Goal: Task Accomplishment & Management: Manage account settings

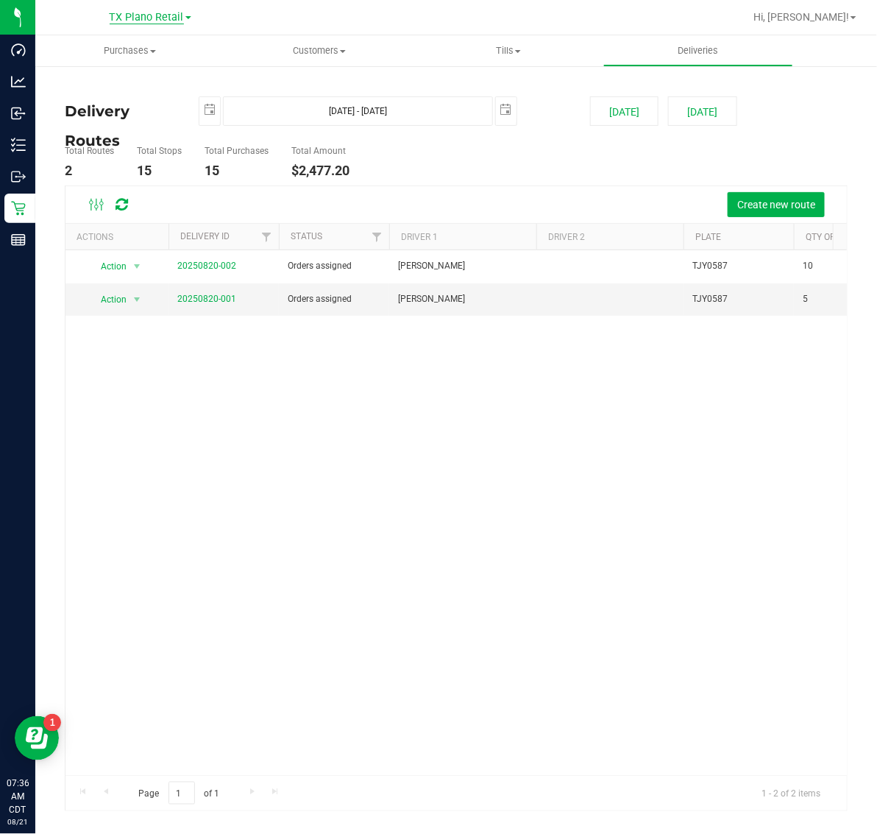
click at [166, 15] on span "TX Plano Retail" at bounding box center [147, 17] width 74 height 13
click at [158, 87] on link "TX San Antonio Retail" at bounding box center [150, 91] width 215 height 20
click at [497, 49] on span "Tills" at bounding box center [509, 50] width 188 height 13
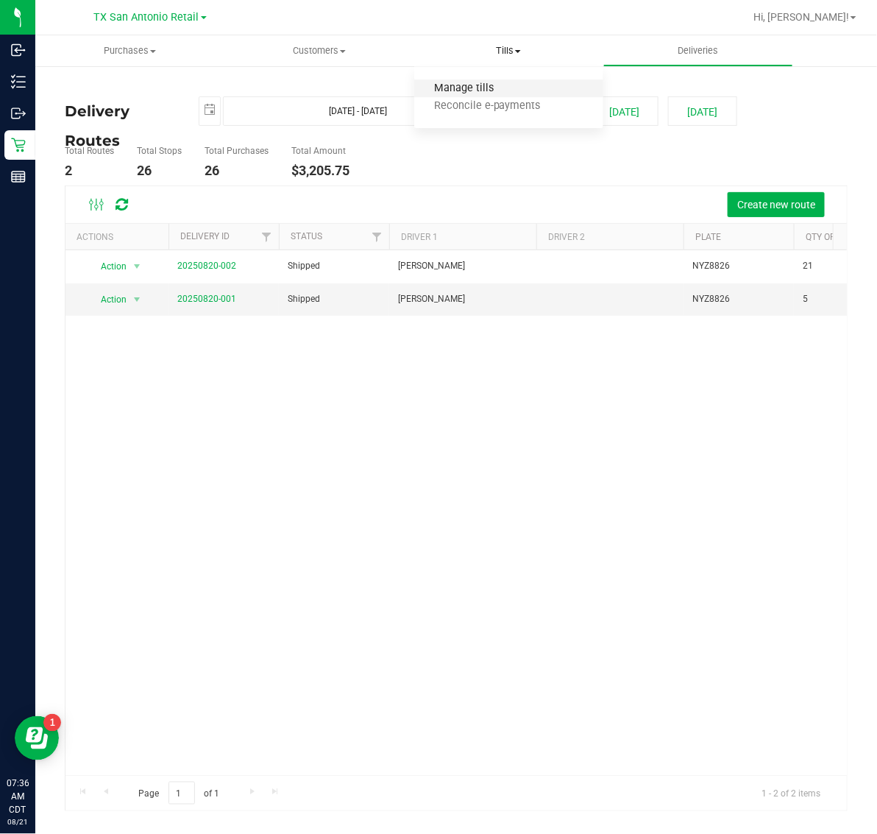
click at [508, 87] on span "Manage tills" at bounding box center [463, 88] width 99 height 13
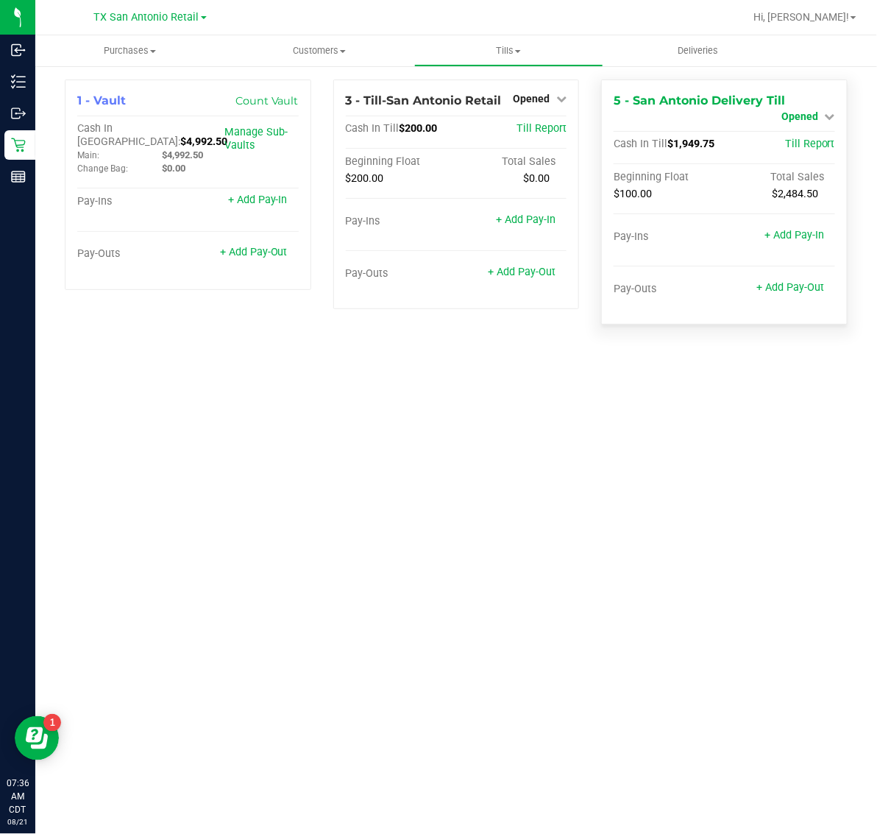
click at [796, 119] on span "Opened" at bounding box center [800, 116] width 37 height 12
click at [796, 57] on ul "Purchases Summary of purchases Fulfillment All purchases Customers All customer…" at bounding box center [473, 51] width 877 height 32
click at [737, 114] on div "5 - San Antonio Delivery Till Opened Close Till" at bounding box center [725, 108] width 222 height 33
click at [796, 89] on div "5 - San Antonio Delivery Till Opened Close Till Cash In Till $1,949.75 Till Rep…" at bounding box center [724, 201] width 247 height 245
click at [804, 100] on div "5 - San Antonio Delivery Till Opened Close Till" at bounding box center [725, 108] width 222 height 33
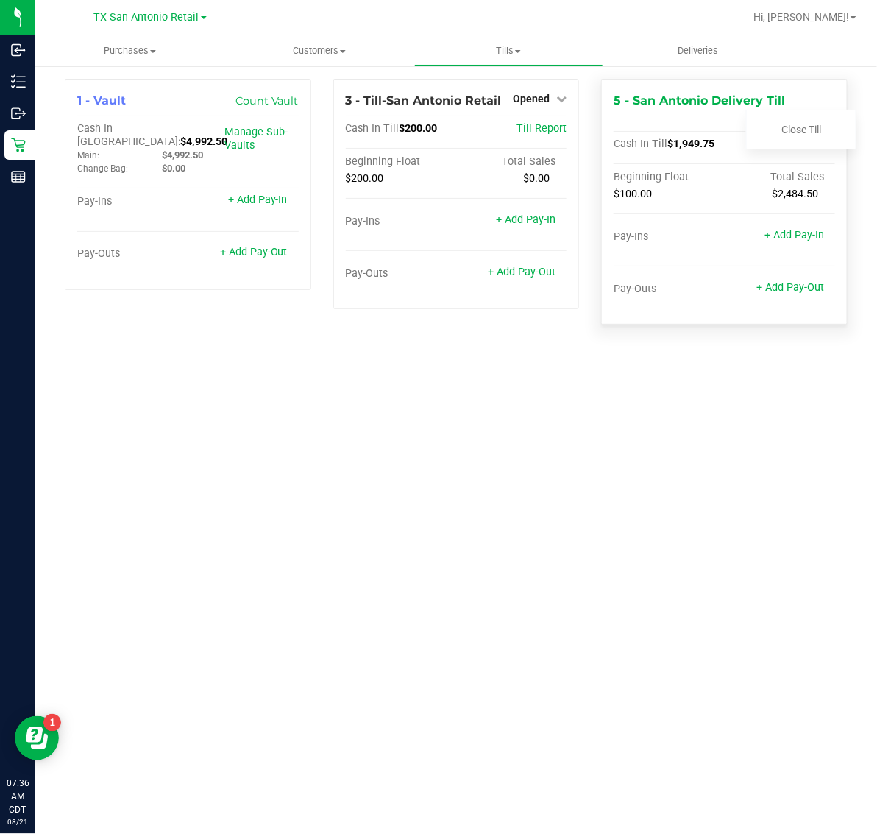
click at [708, 124] on div "5 - San Antonio Delivery Till Opened Close Till" at bounding box center [725, 108] width 222 height 33
click at [738, 163] on hr at bounding box center [725, 163] width 222 height 1
click at [734, 244] on div "Pay-Ins + Add Pay-In" at bounding box center [725, 240] width 222 height 20
drag, startPoint x: 726, startPoint y: 306, endPoint x: 726, endPoint y: 320, distance: 14.0
click at [726, 320] on div "5 - San Antonio Delivery Till Opened Close Till Cash In Till $1,949.75 Till Rep…" at bounding box center [724, 201] width 247 height 245
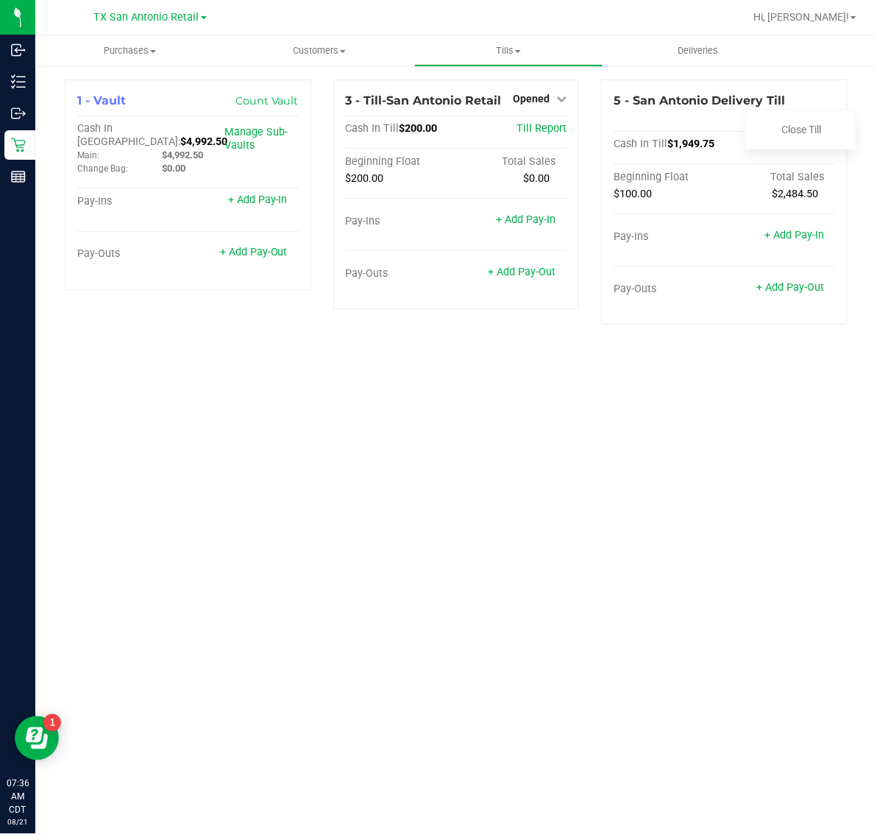
click at [729, 355] on div "Purchases Summary of purchases Fulfillment All purchases Customers All customer…" at bounding box center [456, 434] width 842 height 799
click at [725, 372] on div "Purchases Summary of purchases Fulfillment All purchases Customers All customer…" at bounding box center [456, 434] width 842 height 799
click at [141, 19] on span "TX San Antonio Retail" at bounding box center [146, 17] width 105 height 13
click at [142, 64] on link "TX Plano Retail" at bounding box center [150, 72] width 215 height 20
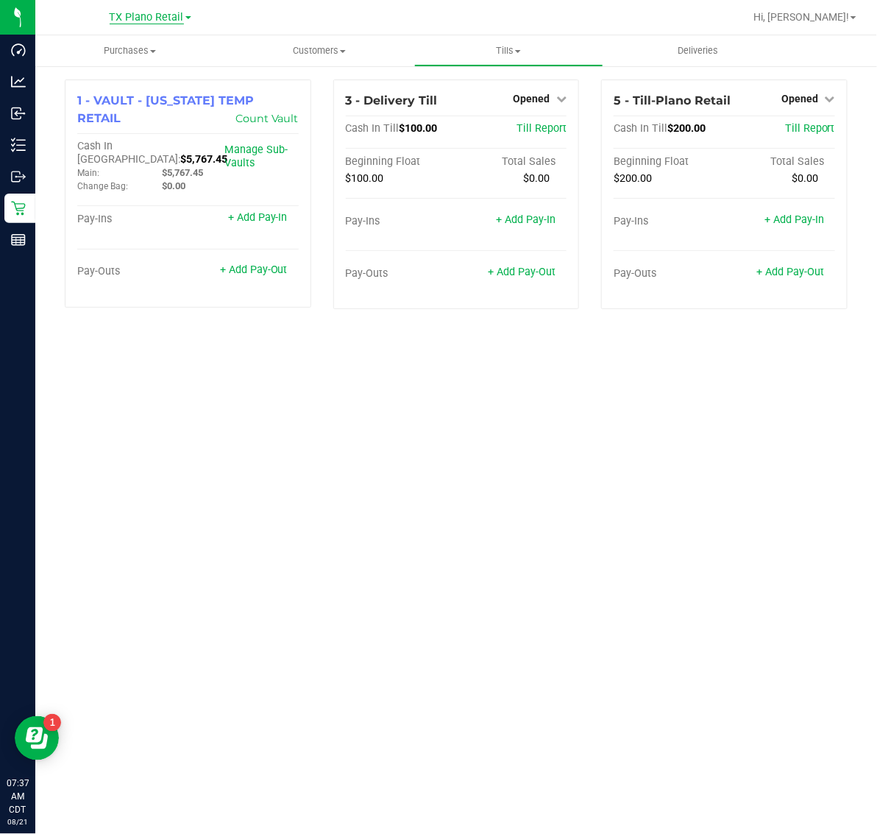
click at [152, 15] on span "TX Plano Retail" at bounding box center [147, 17] width 74 height 13
click at [157, 88] on link "TX San Antonio Retail" at bounding box center [150, 91] width 215 height 20
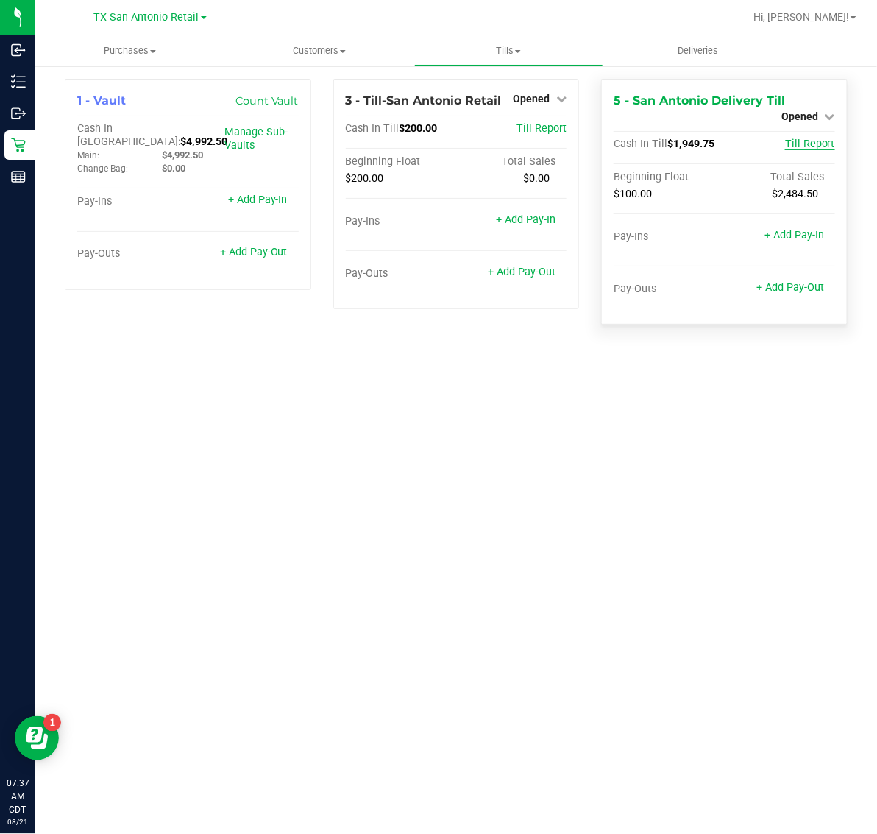
click at [801, 145] on span "Till Report" at bounding box center [810, 144] width 50 height 13
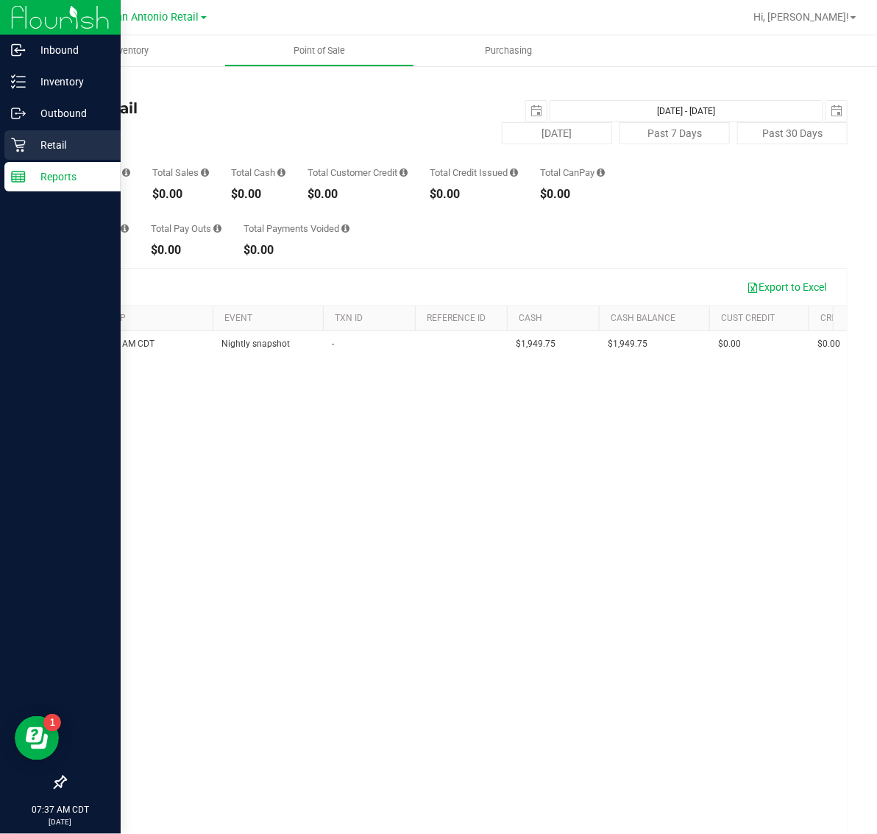
click at [53, 142] on p "Retail" at bounding box center [70, 145] width 88 height 18
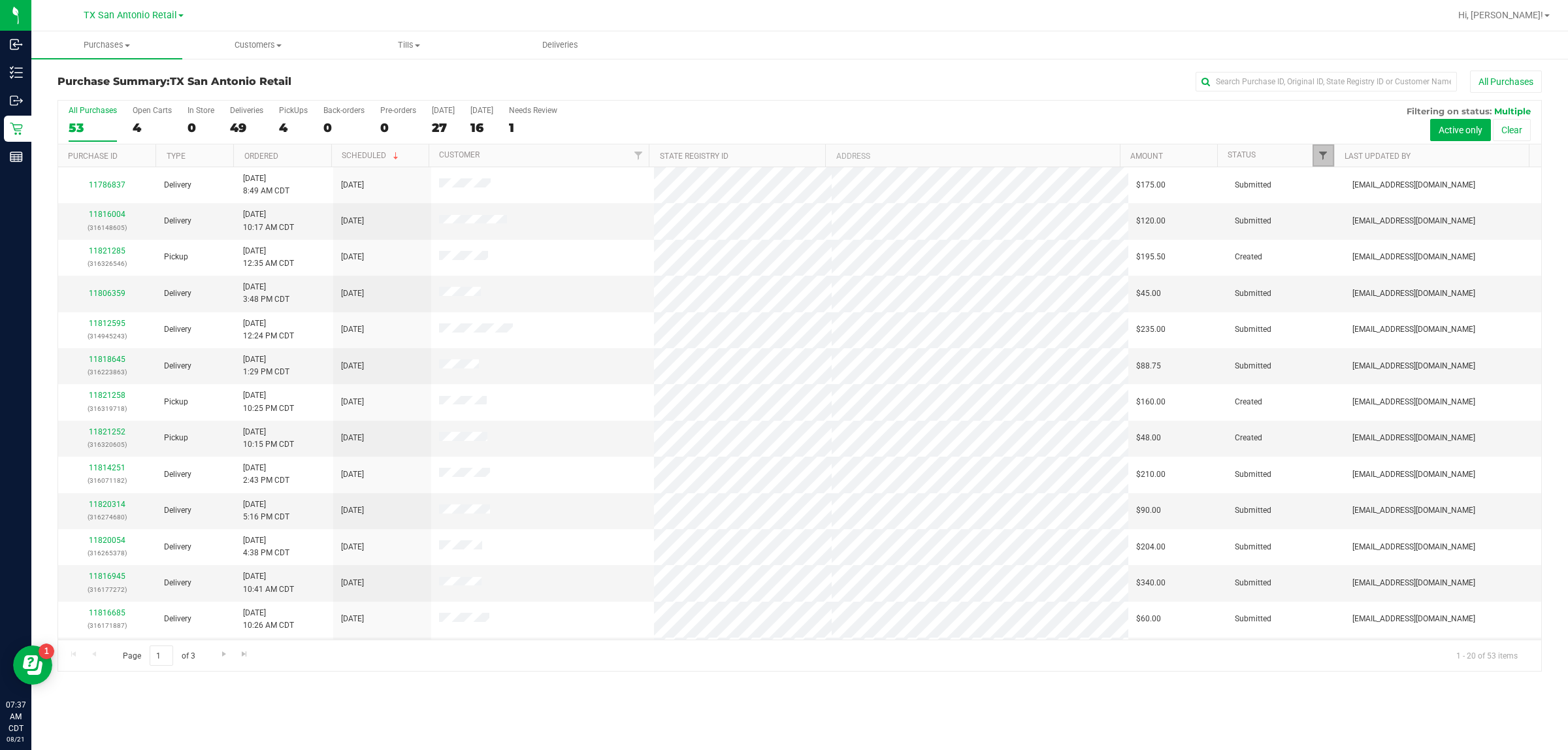
click at [779, 158] on span "Filter" at bounding box center [1324, 155] width 11 height 11
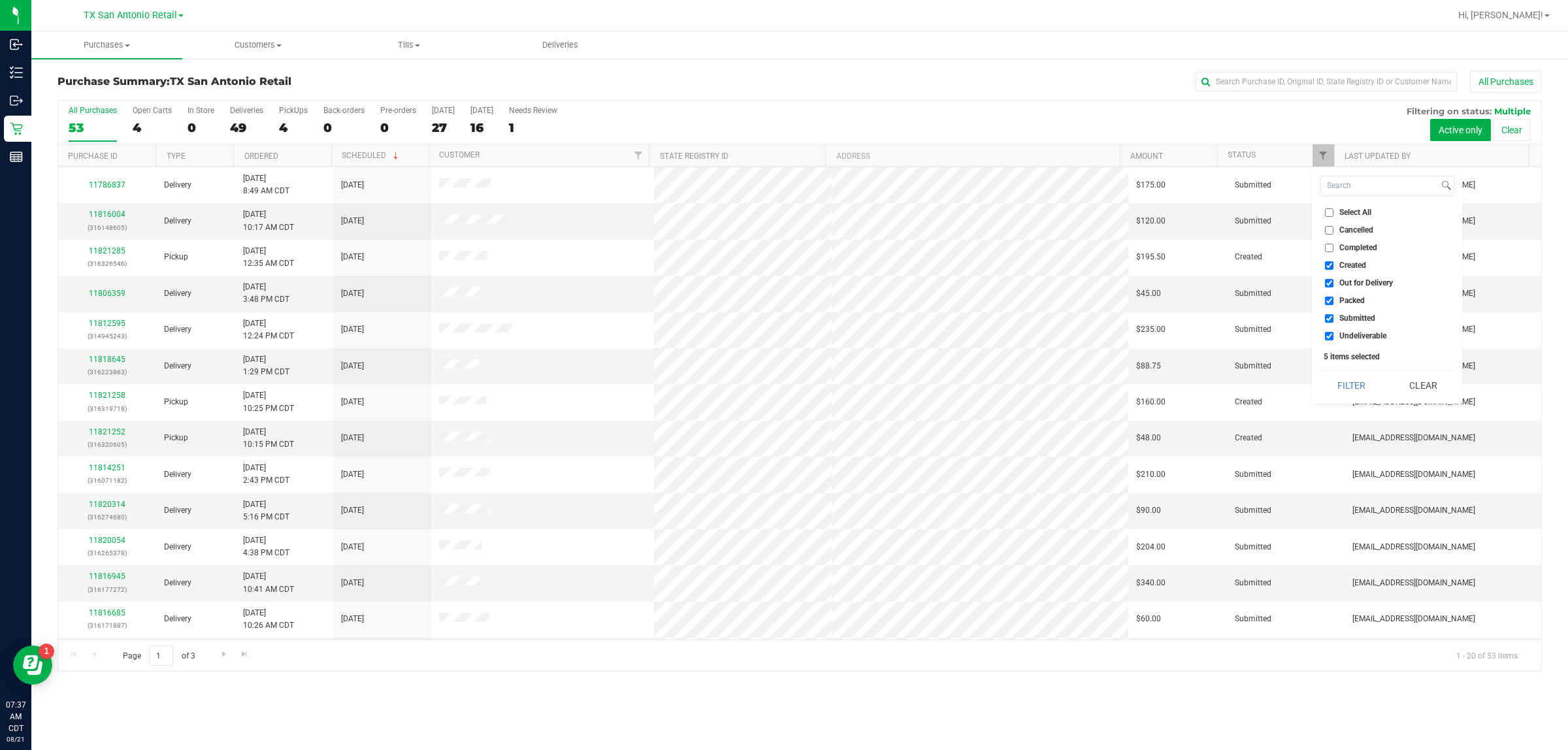
click at [779, 266] on span "Created" at bounding box center [1353, 264] width 27 height 8
click at [779, 266] on input "Created" at bounding box center [1330, 265] width 9 height 9
checkbox input "false"
click at [779, 301] on span "Packed" at bounding box center [1352, 300] width 26 height 8
click at [779, 301] on input "Packed" at bounding box center [1330, 301] width 9 height 9
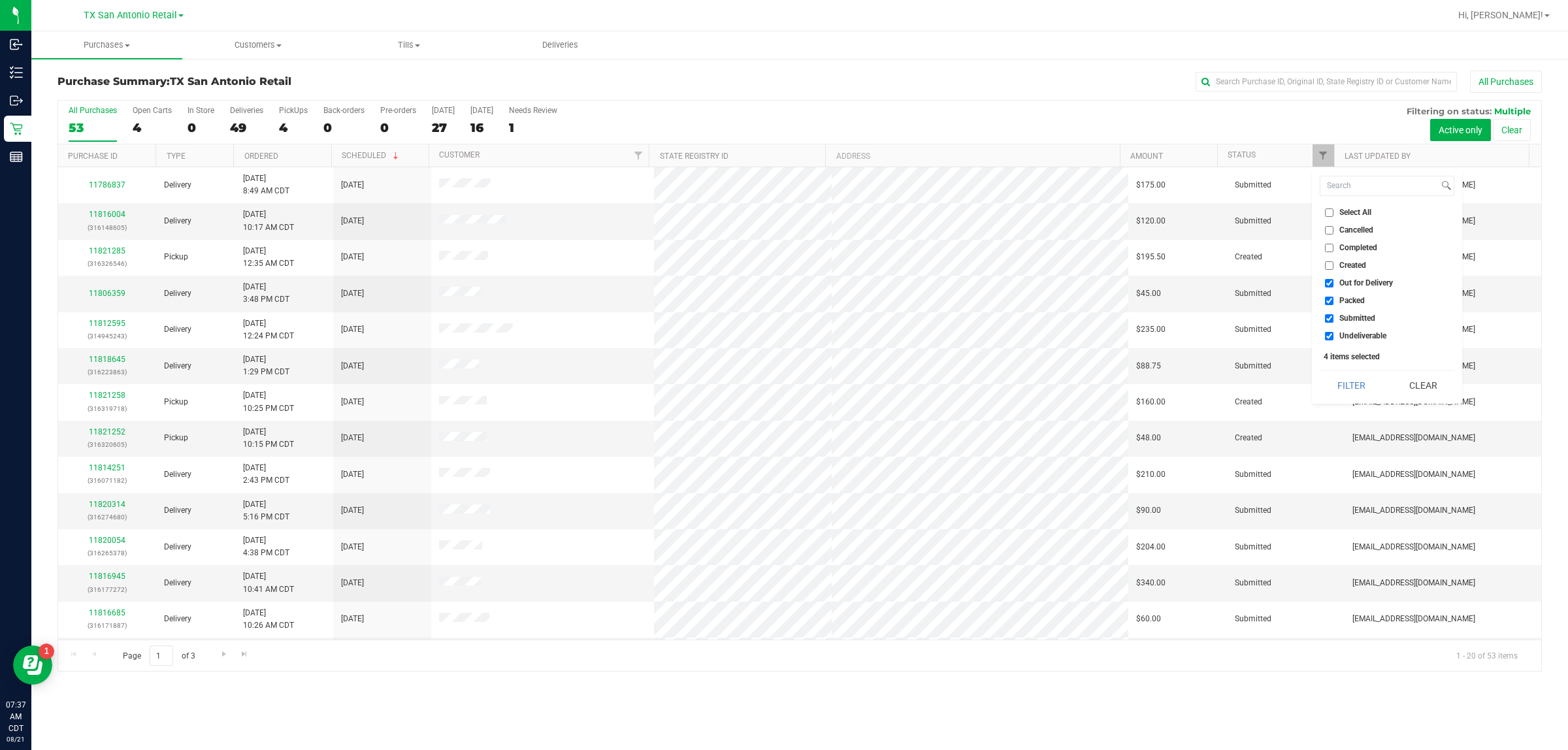
checkbox input "false"
click at [779, 318] on span "Submitted" at bounding box center [1358, 318] width 36 height 8
click at [779, 318] on input "Submitted" at bounding box center [1330, 319] width 9 height 9
checkbox input "false"
click at [779, 373] on button "Filter" at bounding box center [1351, 385] width 63 height 28
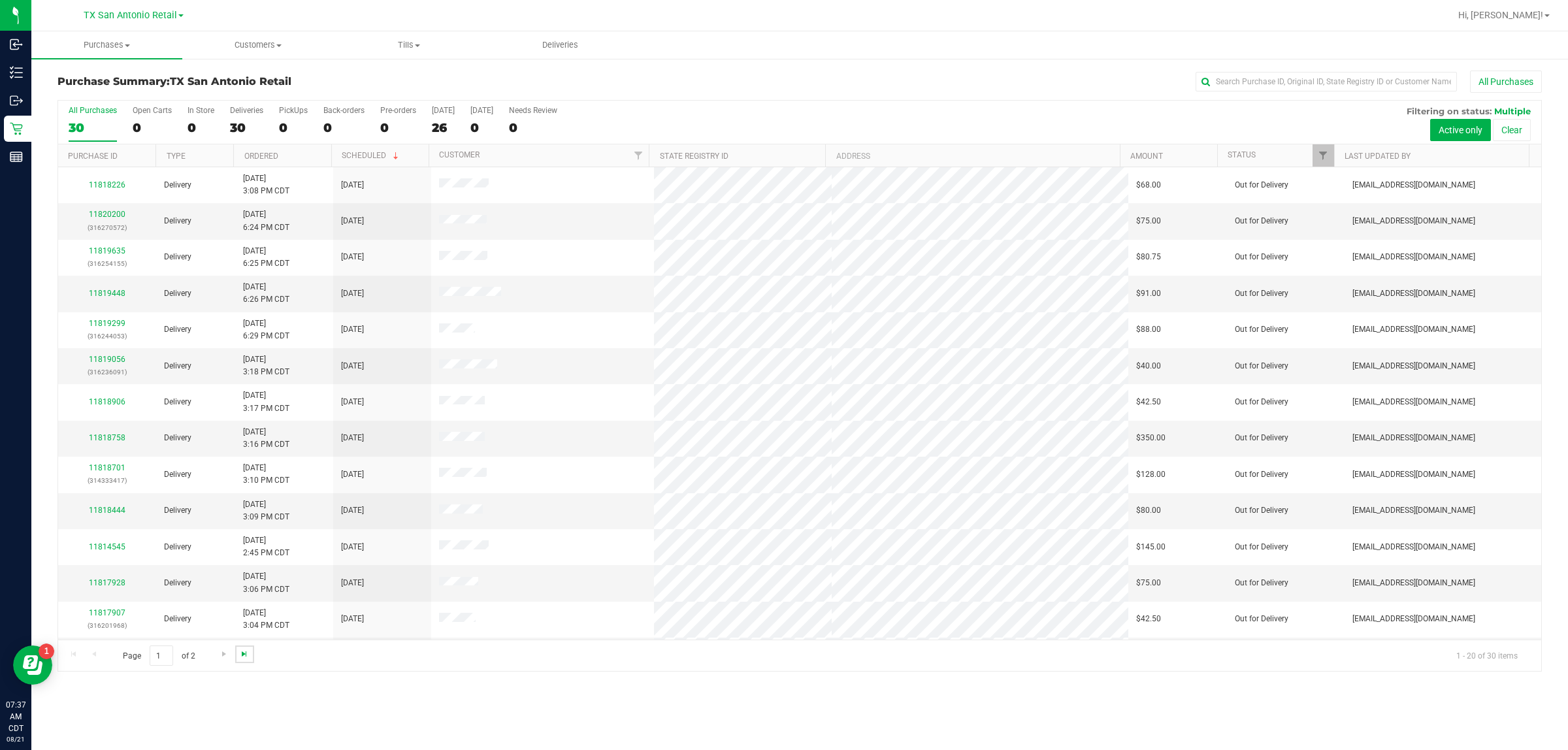
click at [239, 653] on span "Go to the last page" at bounding box center [244, 654] width 11 height 11
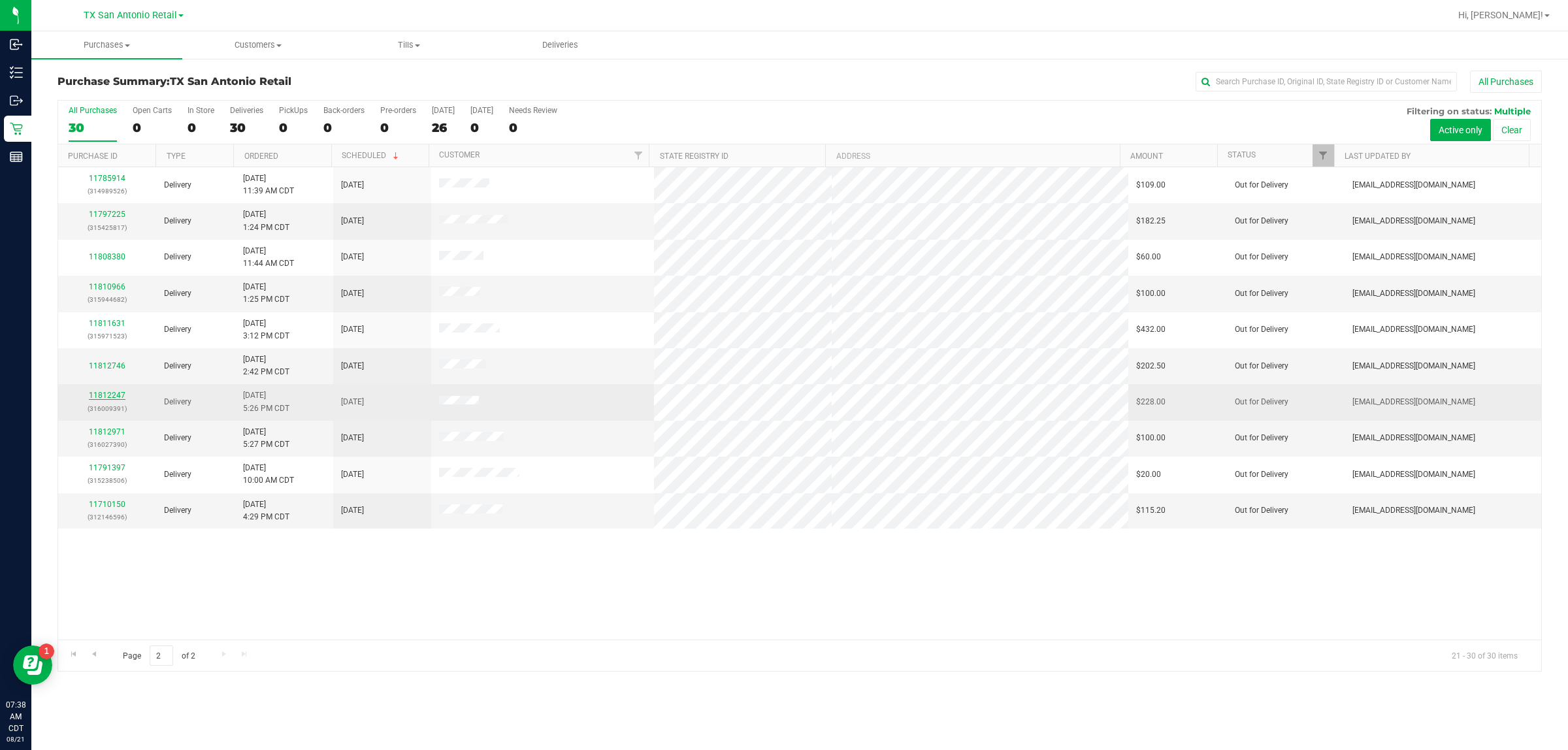
click at [110, 397] on link "11812247" at bounding box center [107, 395] width 36 height 9
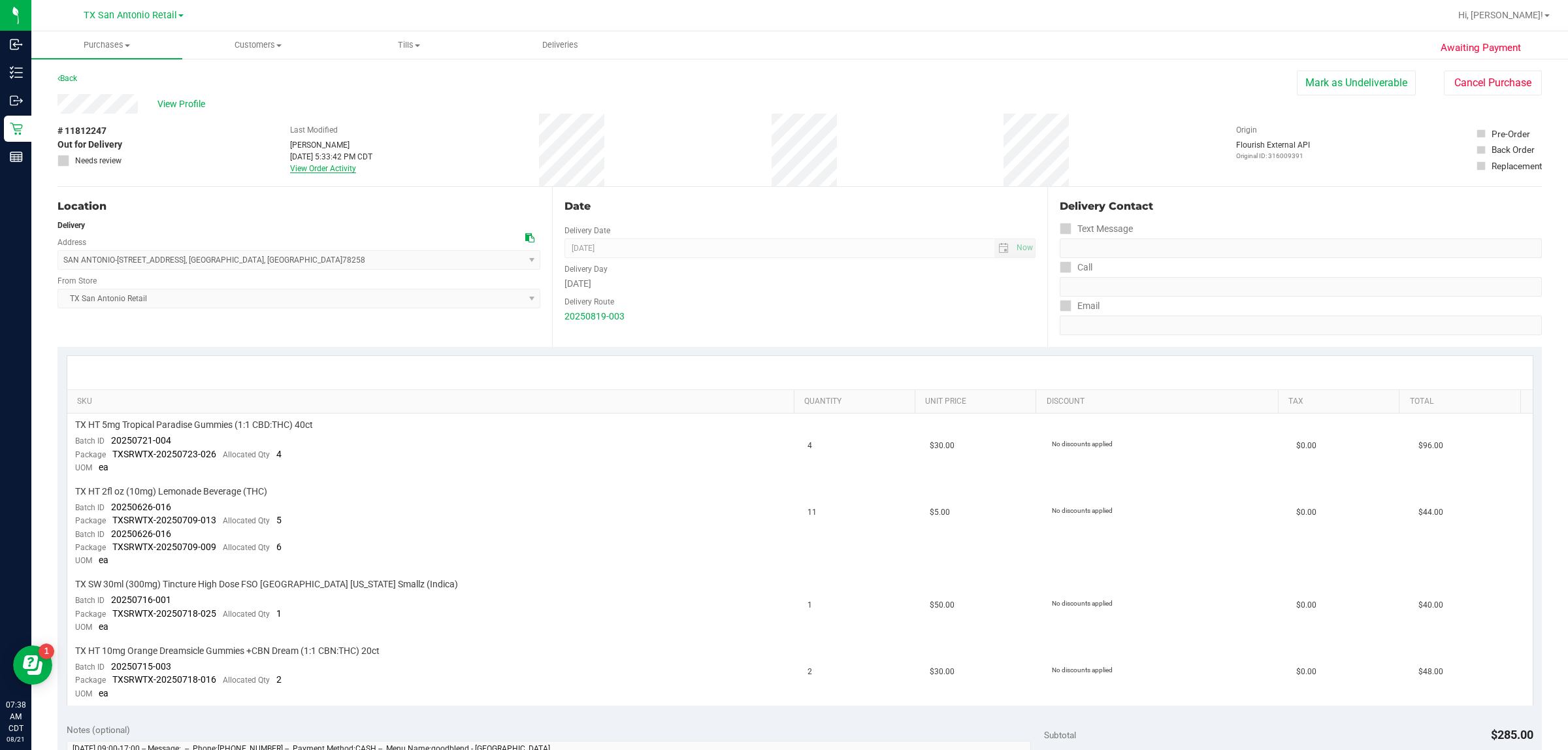
click at [325, 170] on link "View Order Activity" at bounding box center [323, 169] width 66 height 9
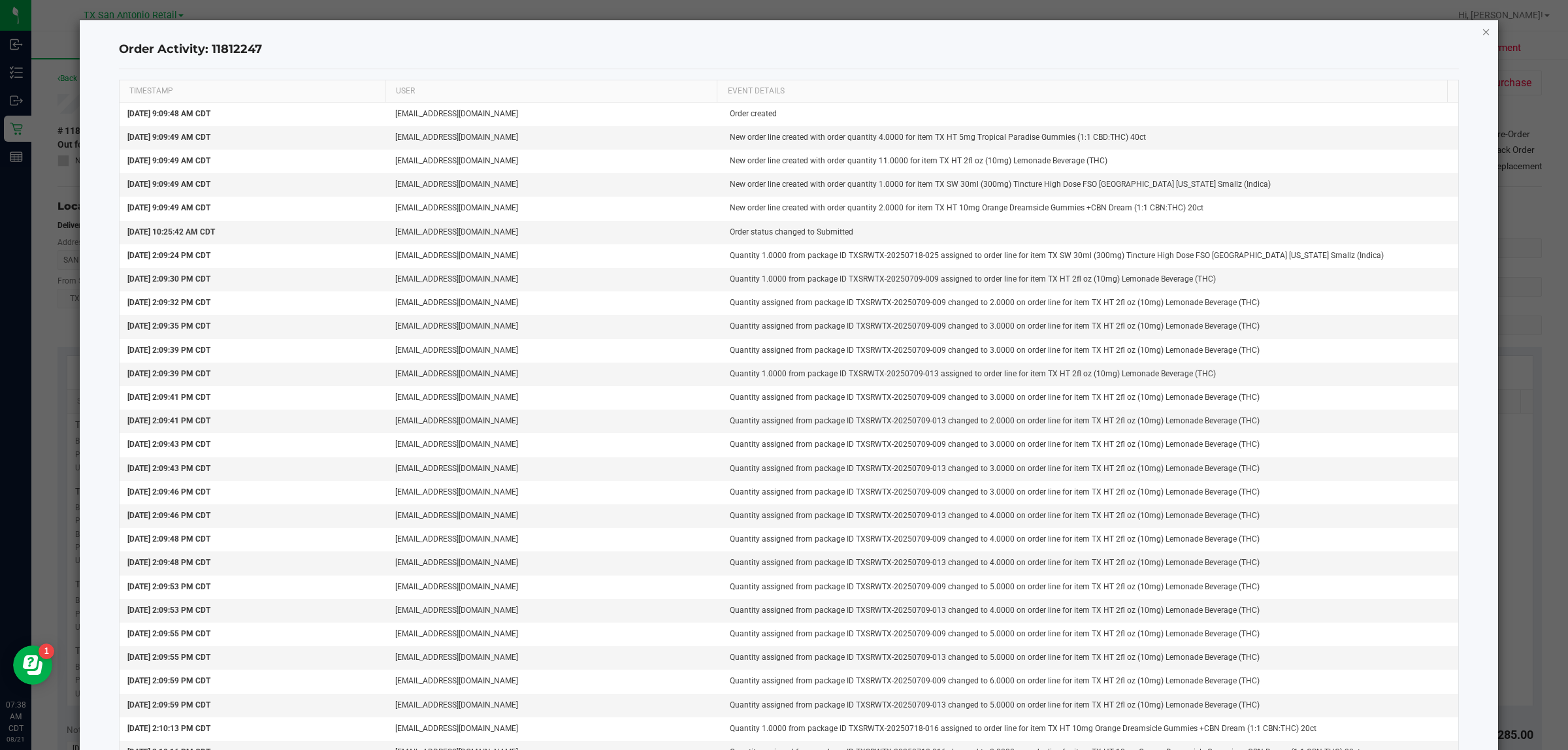
click at [779, 29] on icon "button" at bounding box center [1486, 31] width 9 height 16
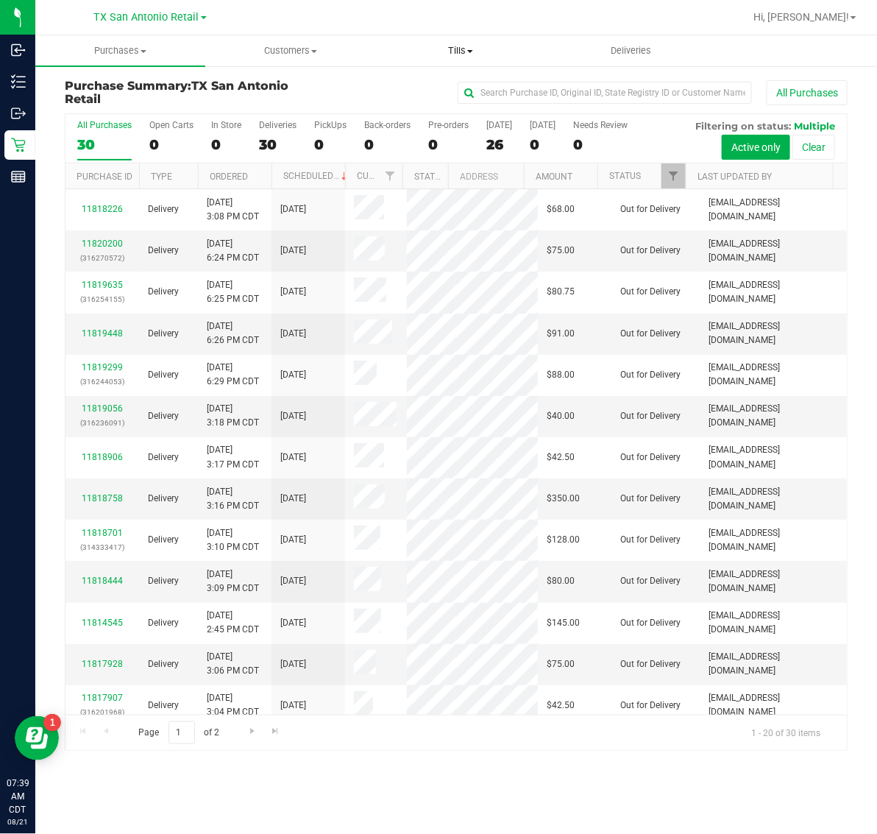
click at [458, 50] on span "Tills" at bounding box center [461, 50] width 169 height 13
click at [462, 88] on span "Manage tills" at bounding box center [425, 88] width 99 height 13
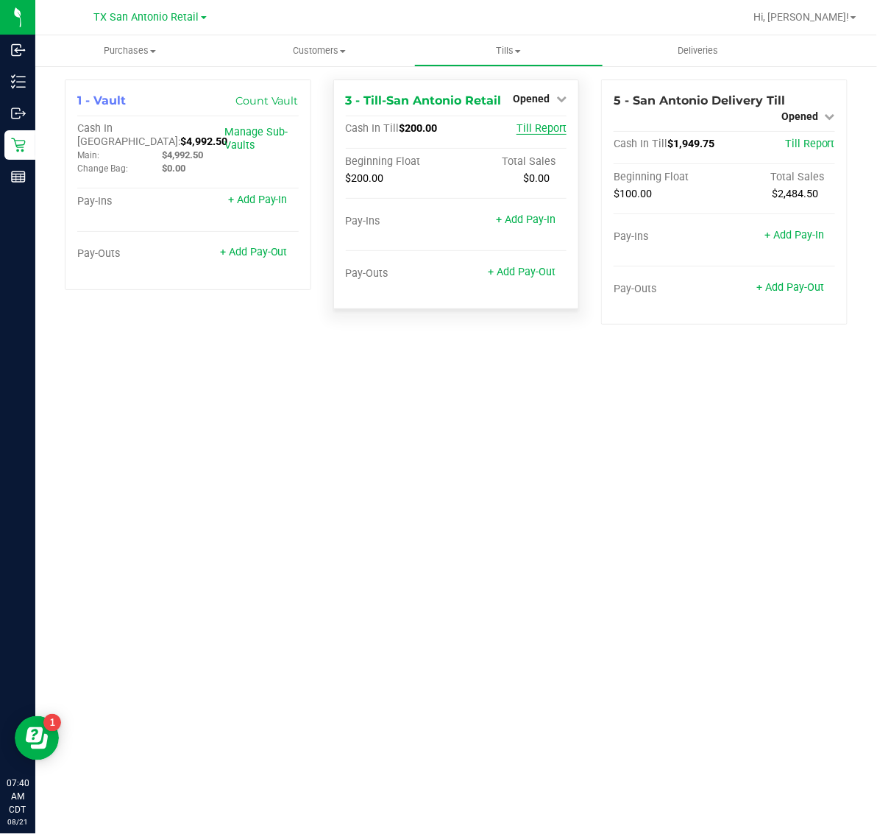
click at [543, 122] on span "Till Report" at bounding box center [542, 128] width 50 height 13
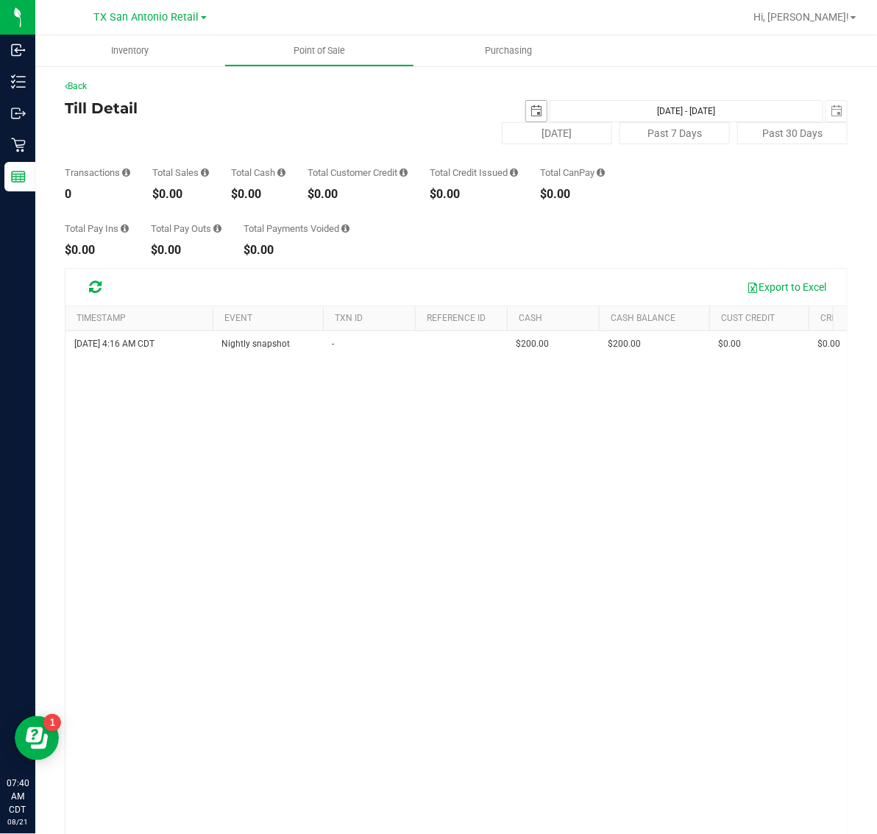
click at [531, 112] on span "select" at bounding box center [537, 111] width 12 height 12
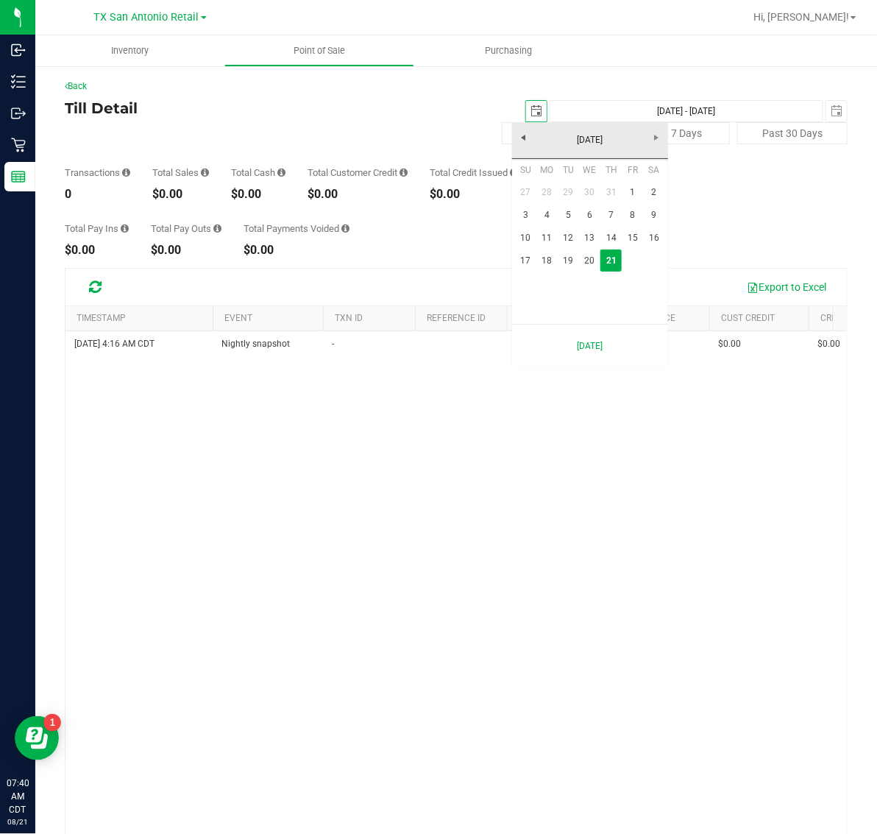
scroll to position [0, 37]
click at [590, 261] on link "20" at bounding box center [589, 261] width 21 height 23
type input "[DATE]"
type input "[DATE] - [DATE]"
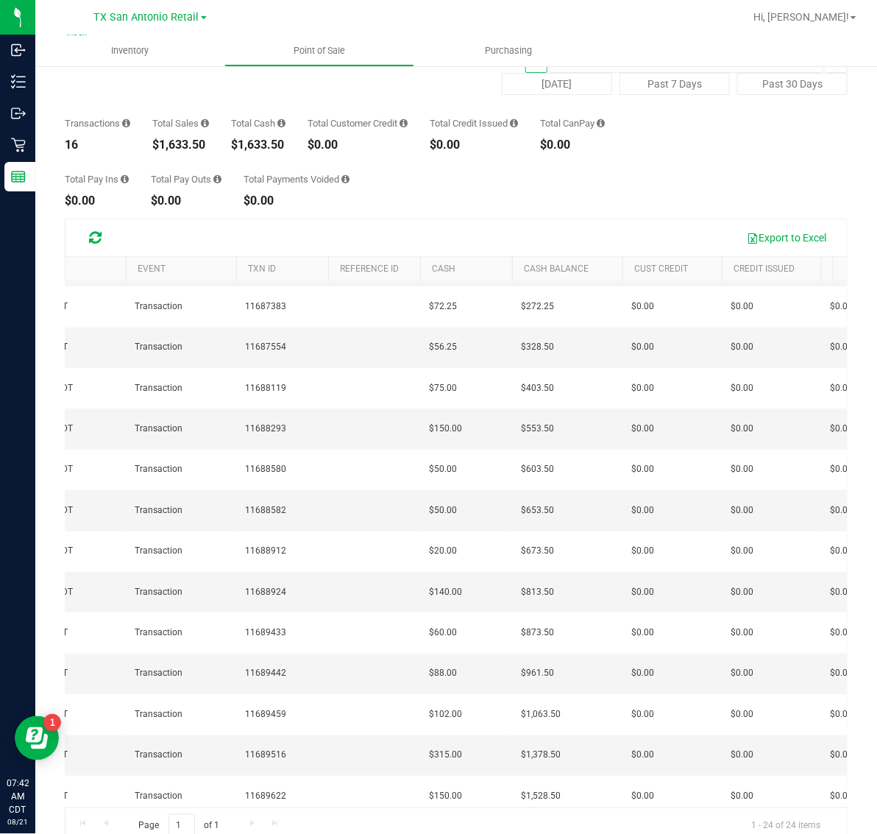
scroll to position [144, 68]
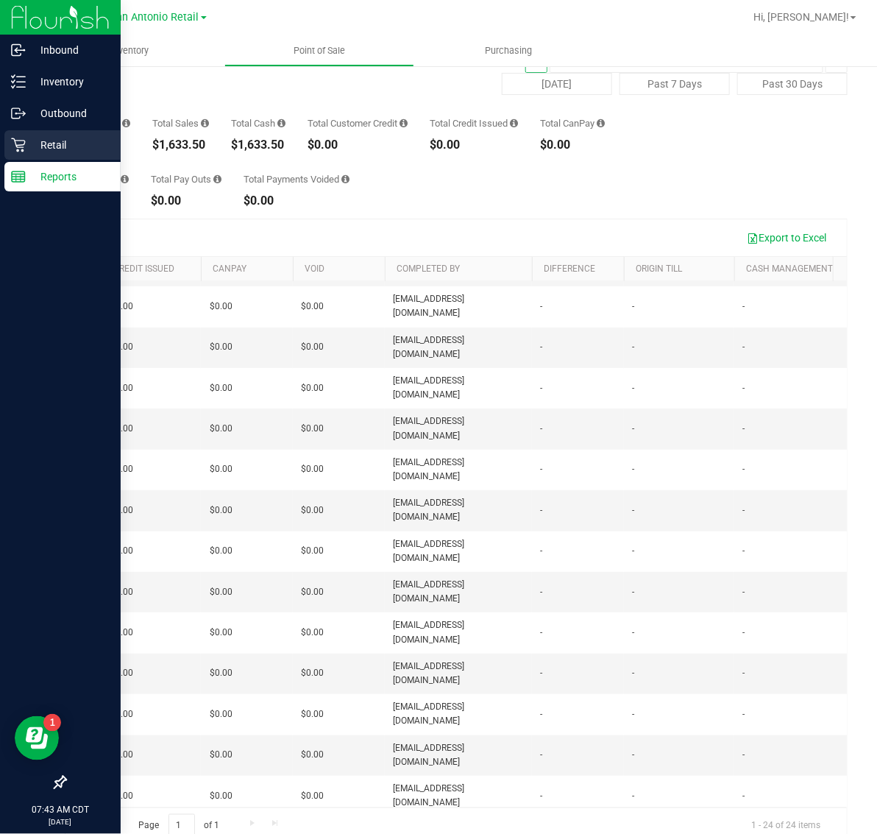
click at [74, 138] on p "Retail" at bounding box center [70, 145] width 88 height 18
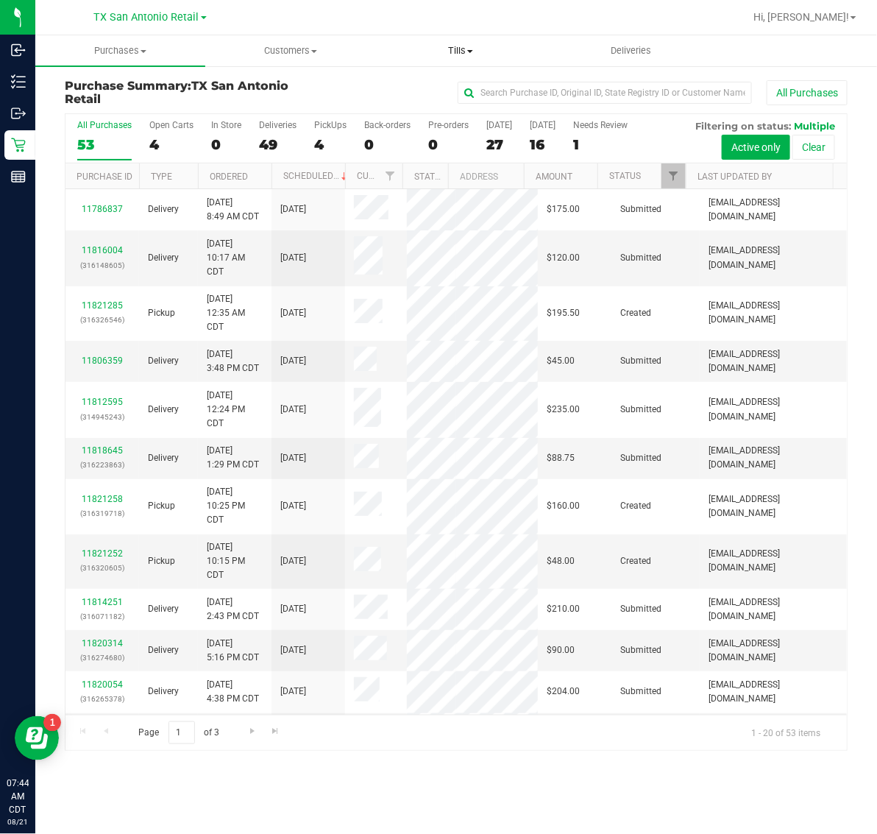
click at [457, 42] on uib-tab-heading "Tills Manage tills Reconcile e-payments" at bounding box center [461, 50] width 169 height 29
click at [459, 91] on span "Manage tills" at bounding box center [425, 88] width 99 height 13
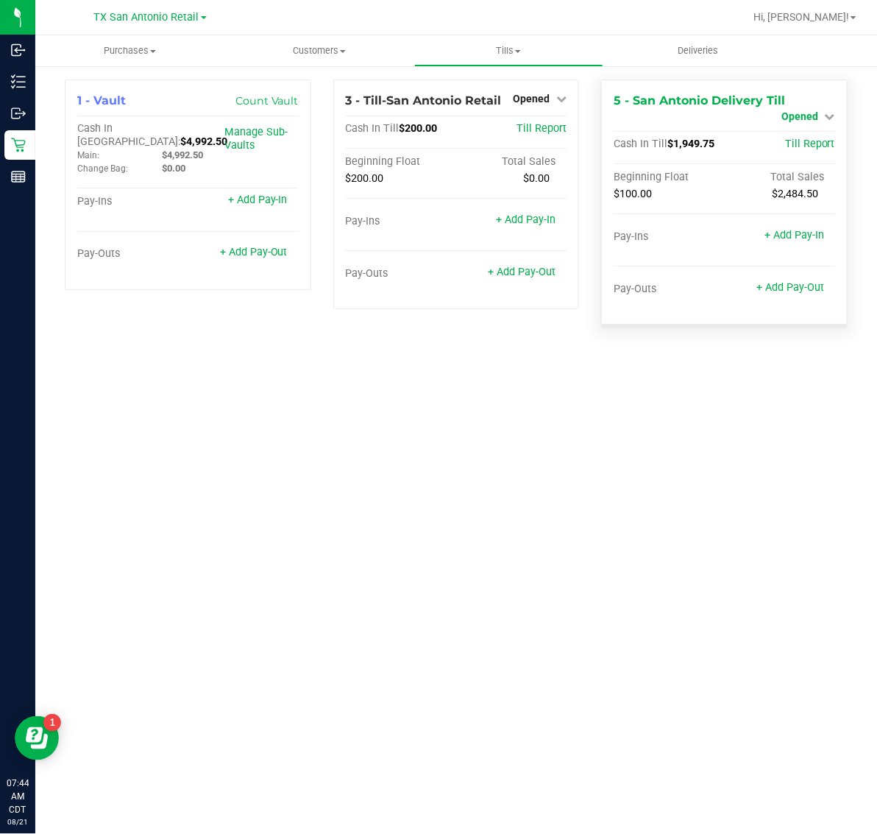
click at [804, 121] on span "Opened" at bounding box center [800, 116] width 37 height 12
click at [804, 130] on link "Close Till" at bounding box center [802, 130] width 40 height 12
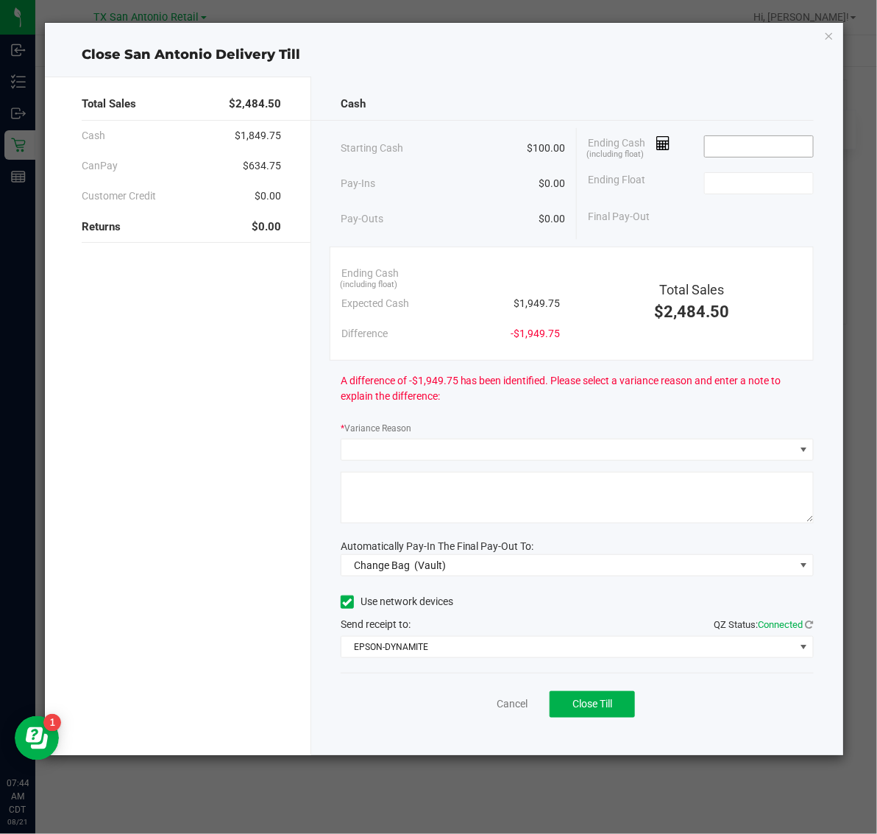
click at [793, 145] on input at bounding box center [759, 146] width 108 height 21
type input "$1,950.25"
click at [768, 194] on span at bounding box center [759, 183] width 110 height 22
click at [770, 184] on input at bounding box center [759, 183] width 108 height 21
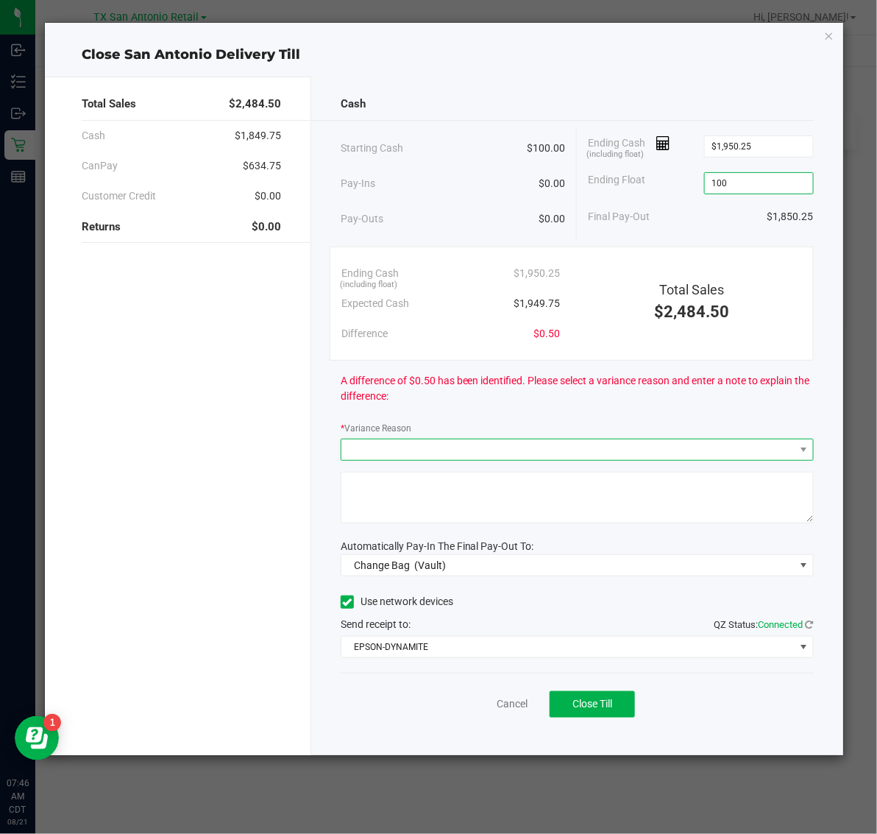
type input "$100.00"
click at [634, 456] on span at bounding box center [568, 449] width 453 height 21
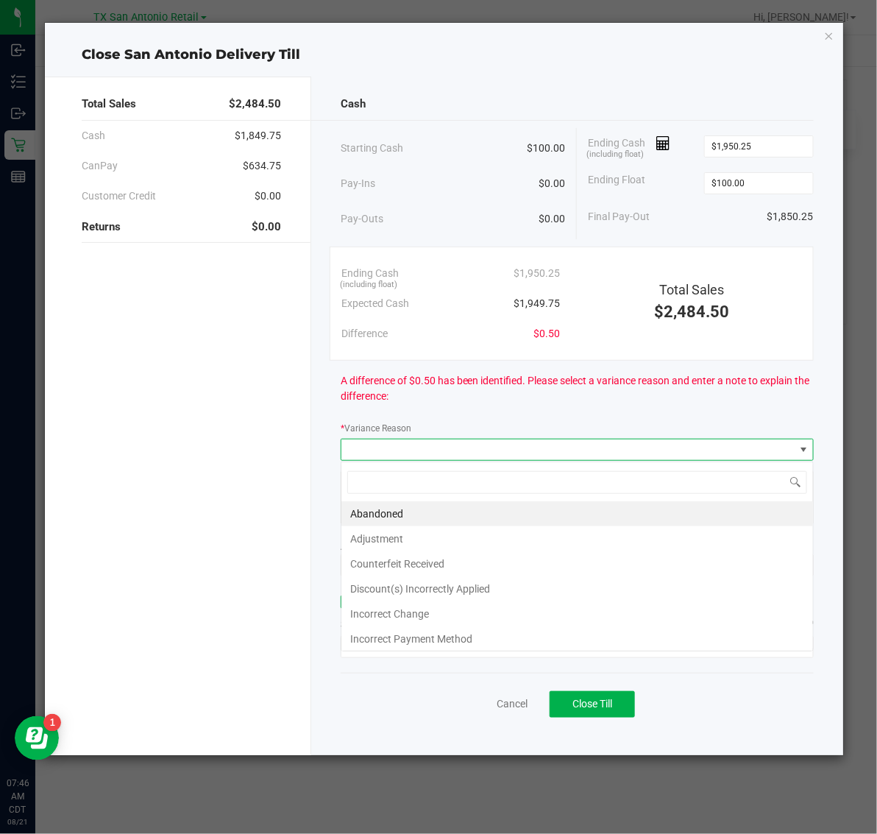
scroll to position [23, 473]
click at [531, 513] on li "Abandoned" at bounding box center [578, 513] width 472 height 25
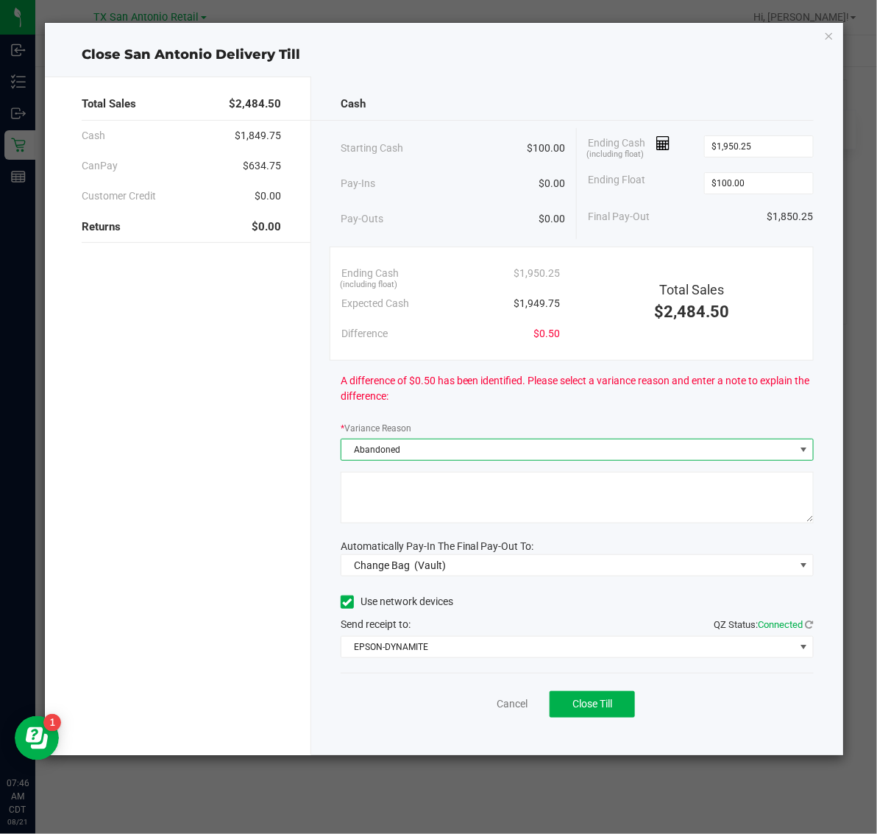
click at [615, 493] on textarea at bounding box center [577, 498] width 473 height 52
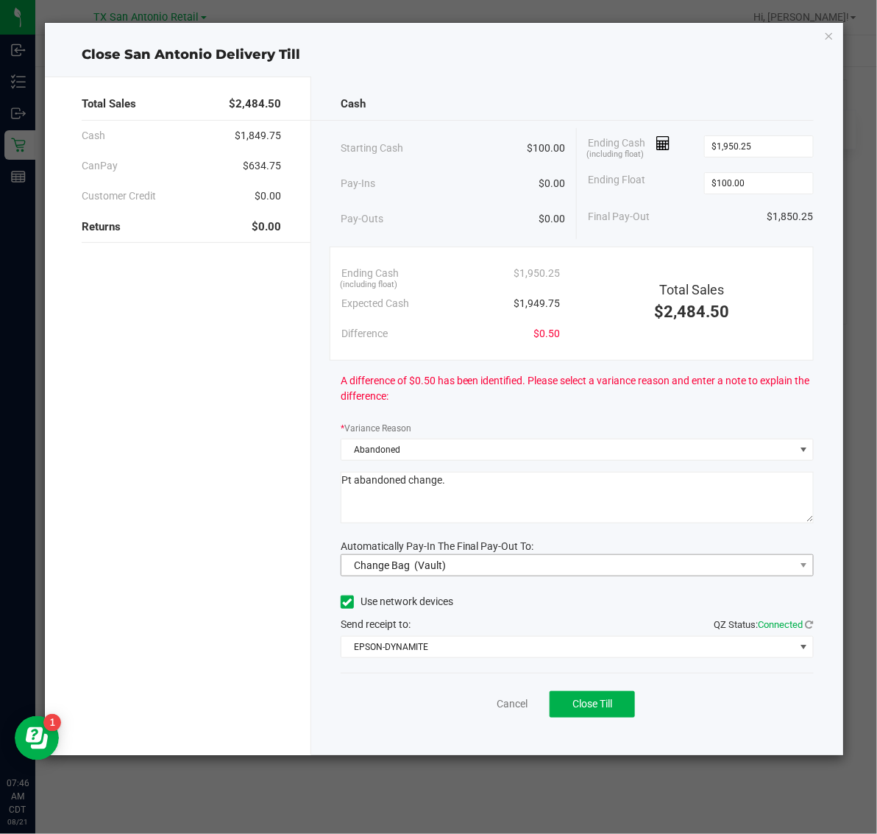
type textarea "Pt abandoned change."
click at [609, 565] on span "Change Bag (Vault)" at bounding box center [568, 565] width 453 height 21
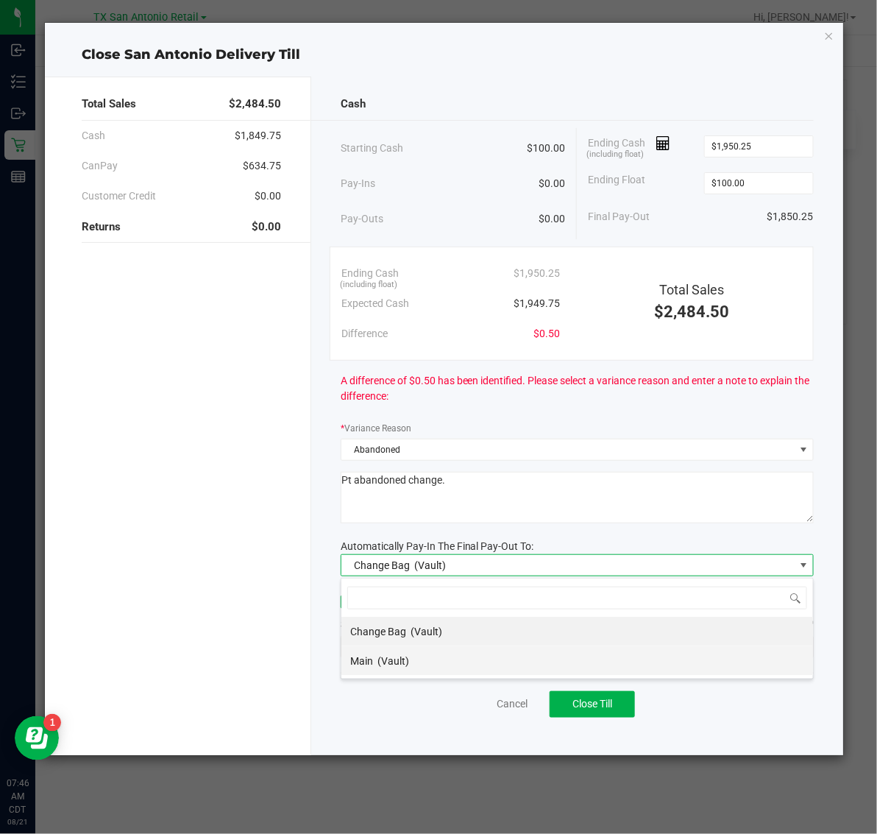
click at [550, 664] on li "Main (Vault)" at bounding box center [578, 660] width 472 height 29
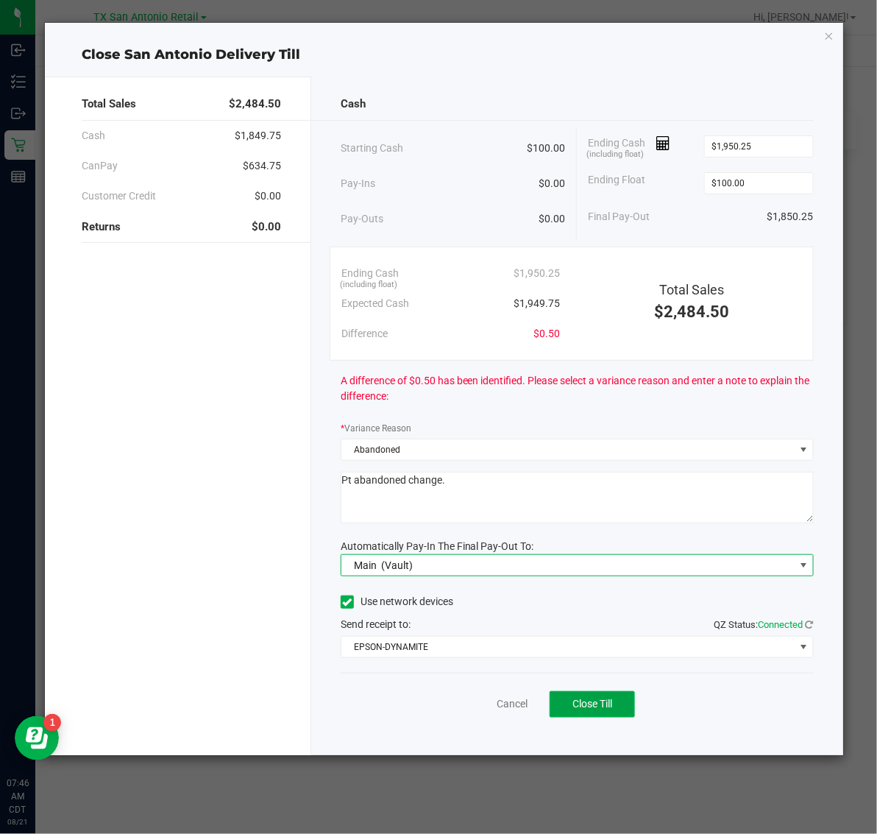
click at [604, 701] on span "Close Till" at bounding box center [593, 704] width 40 height 12
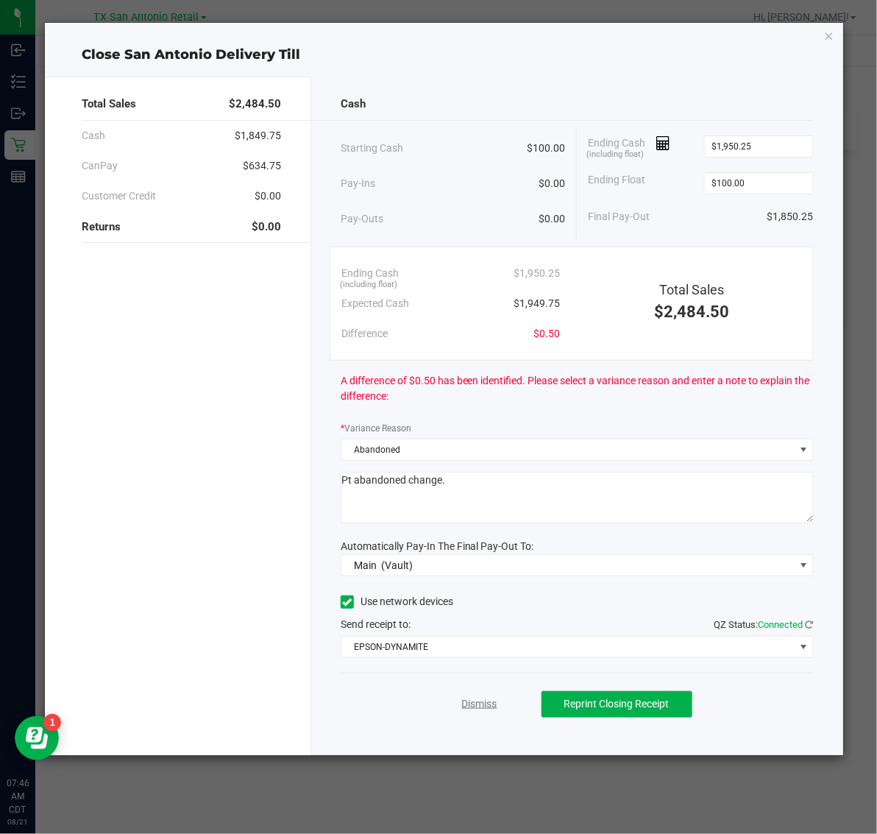
click at [469, 707] on link "Dismiss" at bounding box center [479, 703] width 35 height 15
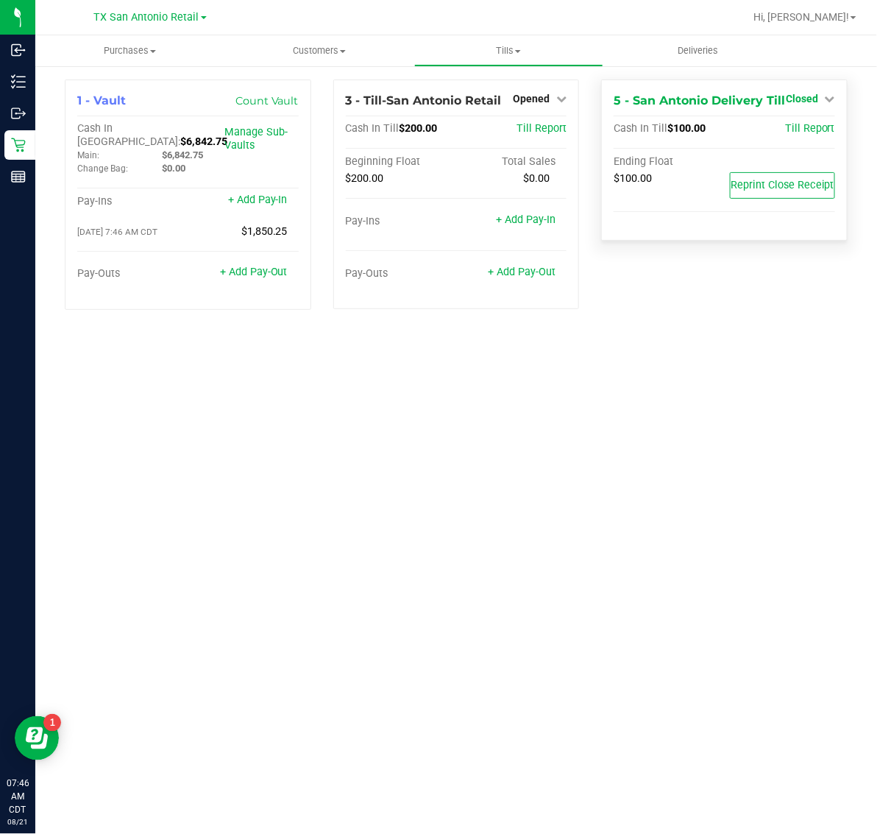
click at [803, 98] on span "Closed" at bounding box center [802, 99] width 32 height 12
click at [804, 134] on link "Open Till" at bounding box center [801, 130] width 39 height 12
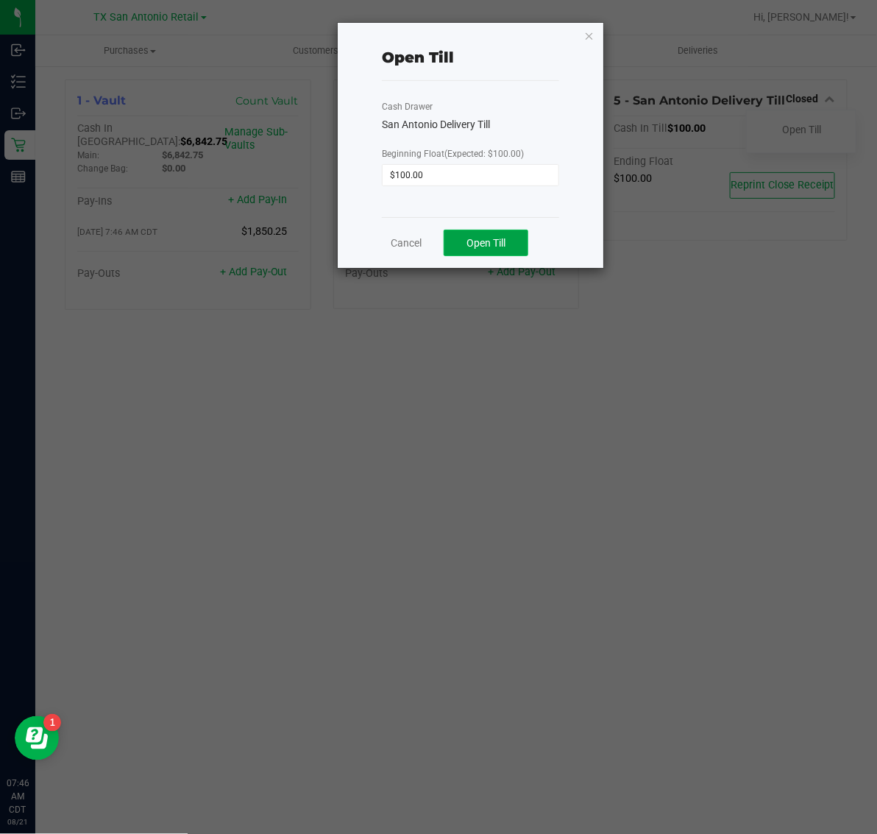
click at [475, 249] on span "Open Till" at bounding box center [486, 243] width 39 height 12
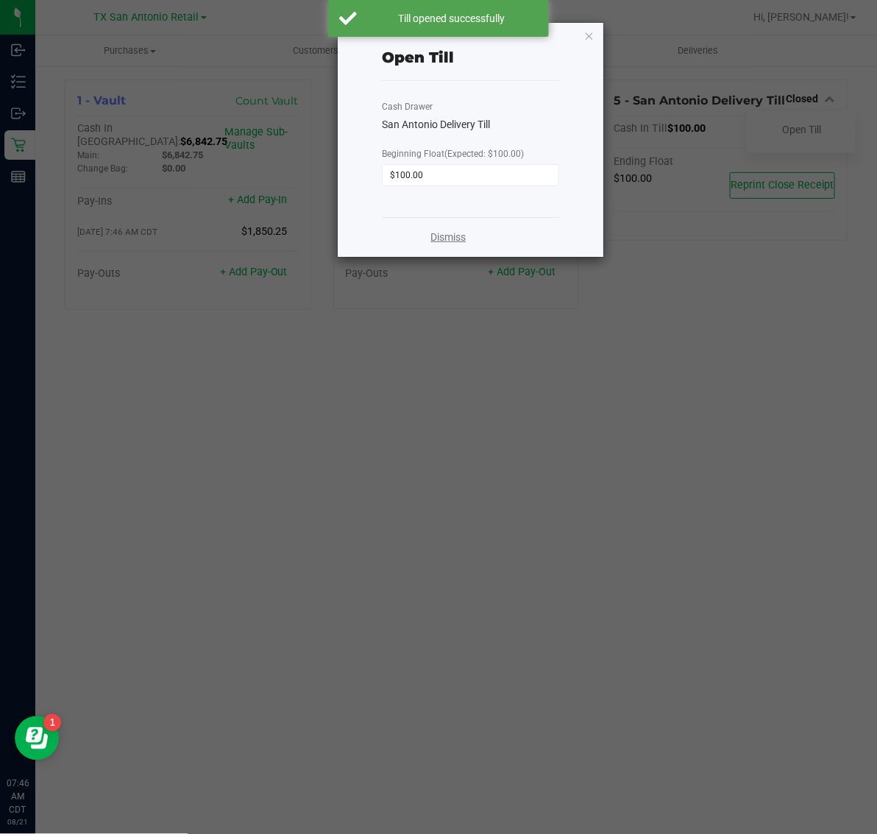
click at [446, 236] on link "Dismiss" at bounding box center [448, 237] width 35 height 15
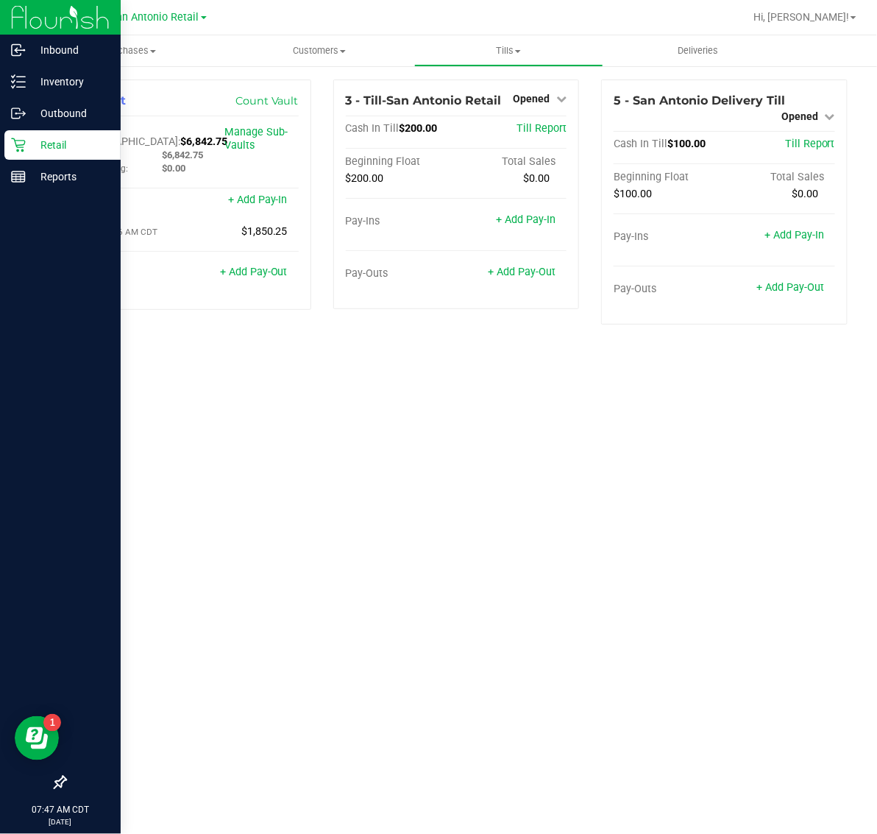
click at [60, 145] on p "Retail" at bounding box center [70, 145] width 88 height 18
